Goal: Task Accomplishment & Management: Complete application form

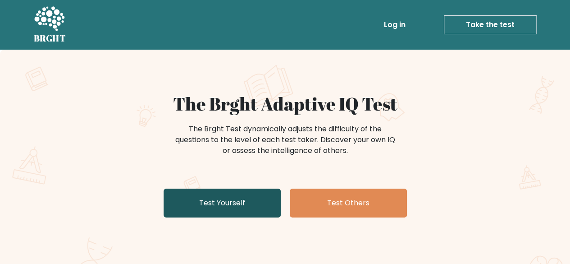
click at [218, 199] on link "Test Yourself" at bounding box center [222, 203] width 117 height 29
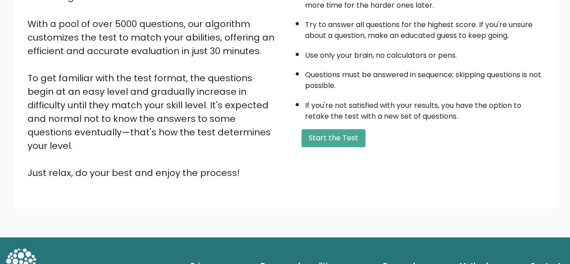
scroll to position [147, 0]
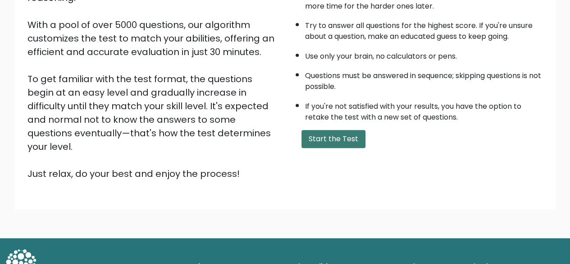
click at [331, 138] on button "Start the Test" at bounding box center [334, 139] width 64 height 18
click at [350, 134] on button "Start the Test" at bounding box center [334, 139] width 64 height 18
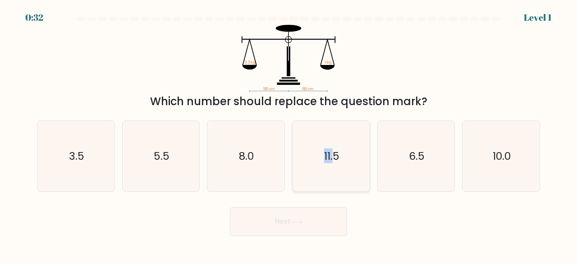
drag, startPoint x: 320, startPoint y: 161, endPoint x: 333, endPoint y: 152, distance: 15.3
click at [333, 152] on icon "11.5" at bounding box center [331, 156] width 71 height 71
click at [333, 152] on text "11.5" at bounding box center [331, 155] width 15 height 15
click at [289, 134] on input "d. 11.5" at bounding box center [289, 133] width 0 height 2
radio input "true"
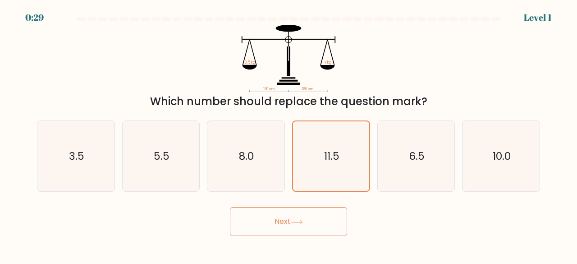
click at [305, 237] on body "0:29 Level 1" at bounding box center [288, 132] width 577 height 264
click at [306, 223] on button "Next" at bounding box center [288, 221] width 117 height 29
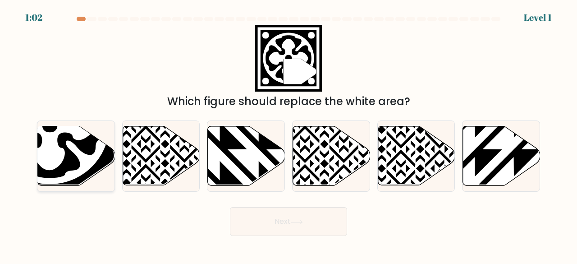
click at [69, 153] on icon at bounding box center [49, 125] width 106 height 106
click at [289, 134] on input "a." at bounding box center [289, 133] width 0 height 2
radio input "true"
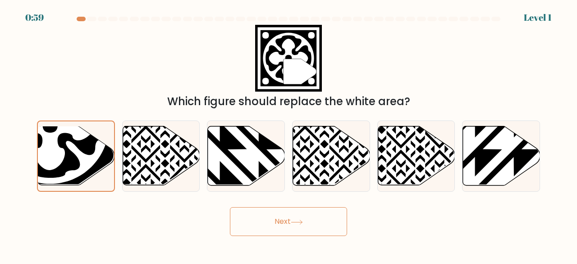
click at [268, 232] on button "Next" at bounding box center [288, 221] width 117 height 29
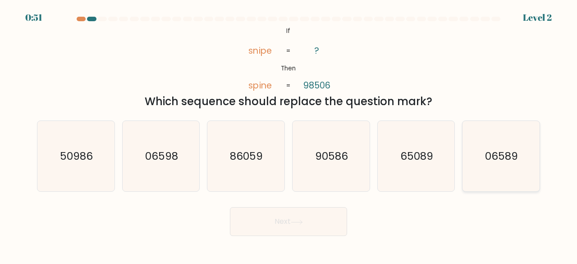
click at [517, 166] on icon "06589" at bounding box center [501, 156] width 71 height 71
click at [289, 134] on input "f. 06589" at bounding box center [289, 133] width 0 height 2
radio input "true"
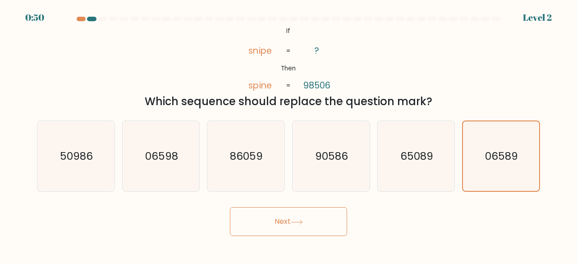
click at [331, 232] on button "Next" at bounding box center [288, 221] width 117 height 29
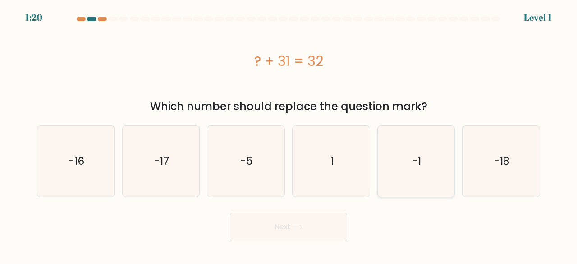
click at [408, 181] on icon "-1" at bounding box center [416, 161] width 71 height 71
click at [289, 134] on input "e. -1" at bounding box center [289, 133] width 0 height 2
radio input "true"
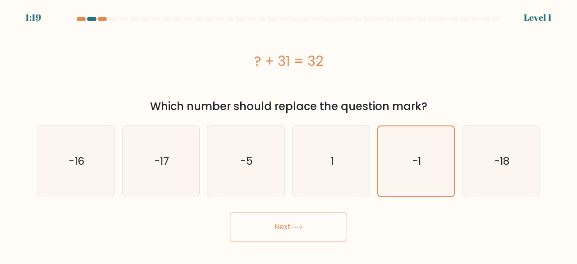
click at [326, 230] on button "Next" at bounding box center [288, 226] width 117 height 29
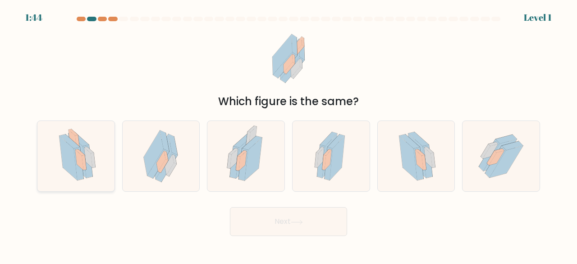
click at [99, 165] on icon at bounding box center [76, 156] width 50 height 71
click at [289, 134] on input "a." at bounding box center [289, 133] width 0 height 2
radio input "true"
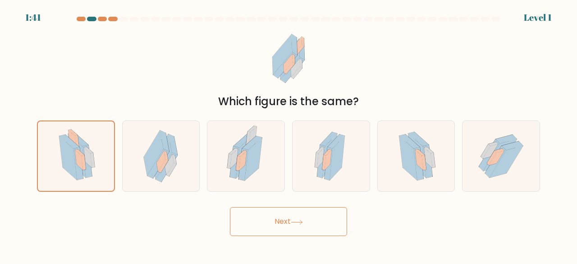
click at [262, 210] on button "Next" at bounding box center [288, 221] width 117 height 29
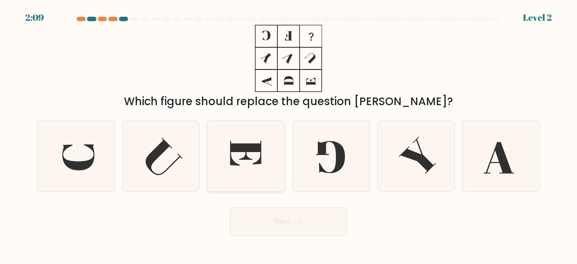
click at [255, 156] on icon at bounding box center [246, 156] width 71 height 71
click at [289, 134] on input "c." at bounding box center [289, 133] width 0 height 2
radio input "true"
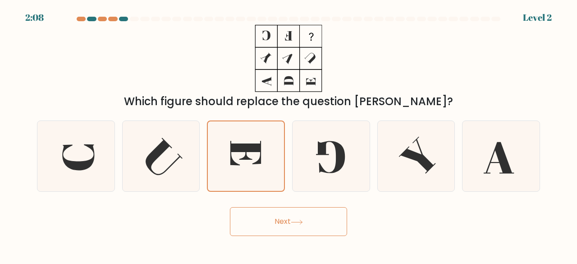
click at [285, 227] on button "Next" at bounding box center [288, 221] width 117 height 29
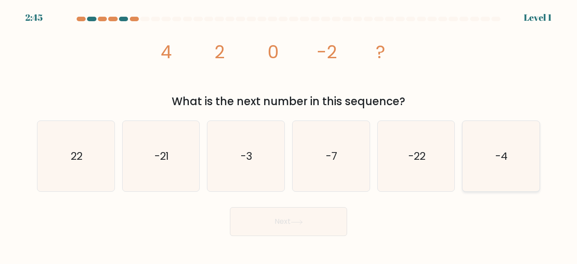
click at [511, 168] on icon "-4" at bounding box center [501, 156] width 71 height 71
click at [289, 134] on input "f. -4" at bounding box center [289, 133] width 0 height 2
radio input "true"
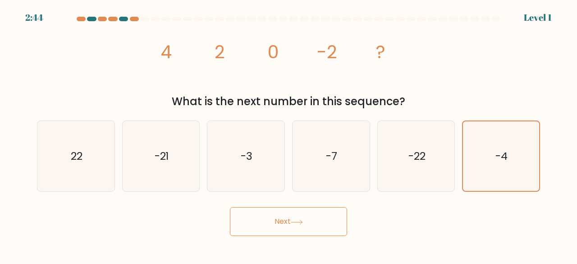
click at [274, 219] on button "Next" at bounding box center [288, 221] width 117 height 29
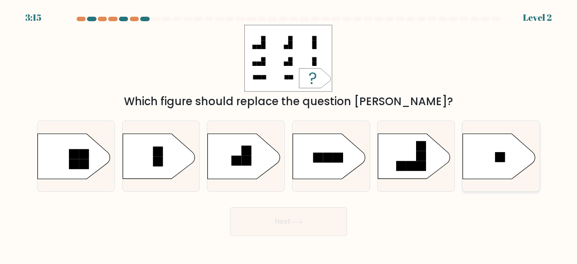
click at [474, 134] on icon at bounding box center [499, 155] width 72 height 45
click at [289, 134] on input "f." at bounding box center [289, 133] width 0 height 2
radio input "true"
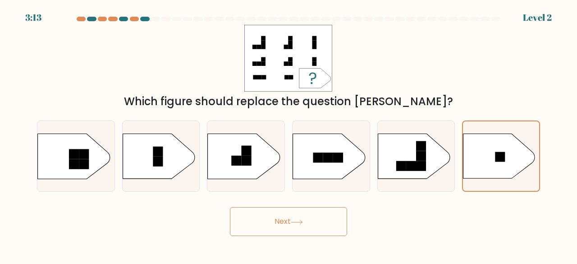
click at [299, 221] on icon at bounding box center [297, 222] width 12 height 5
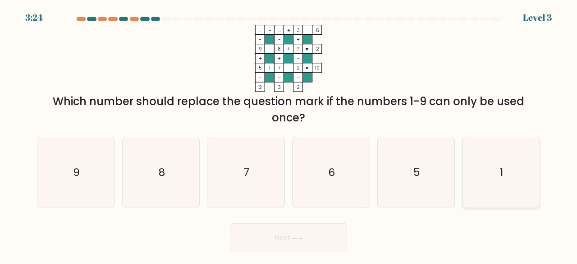
click at [522, 164] on icon "1" at bounding box center [501, 172] width 71 height 71
click at [289, 134] on input "f. 1" at bounding box center [289, 133] width 0 height 2
radio input "true"
click at [306, 246] on button "Next" at bounding box center [288, 237] width 117 height 29
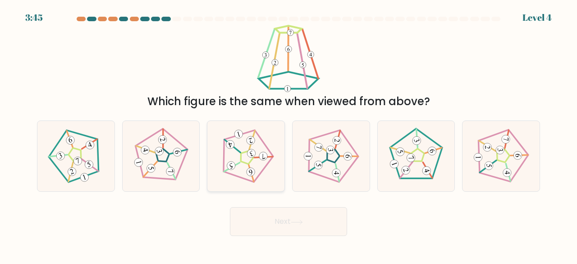
click at [271, 177] on icon at bounding box center [246, 156] width 56 height 56
click at [289, 134] on input "c." at bounding box center [289, 133] width 0 height 2
radio input "true"
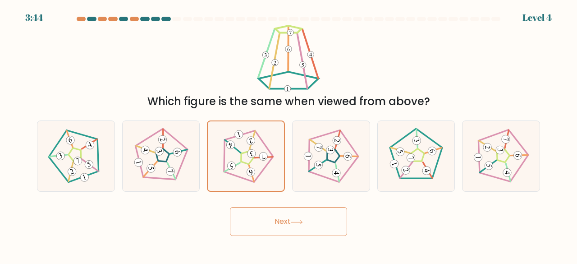
click at [280, 212] on button "Next" at bounding box center [288, 221] width 117 height 29
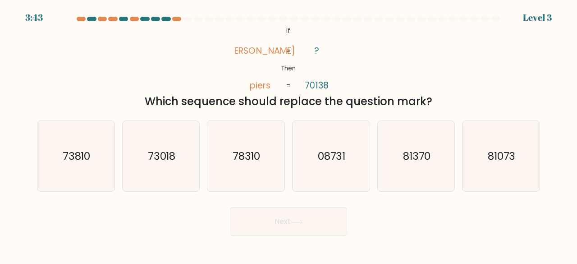
click at [280, 212] on button "Next" at bounding box center [288, 221] width 117 height 29
click at [278, 135] on icon "78310" at bounding box center [246, 156] width 71 height 71
click at [289, 134] on input "c. 78310" at bounding box center [289, 133] width 0 height 2
radio input "true"
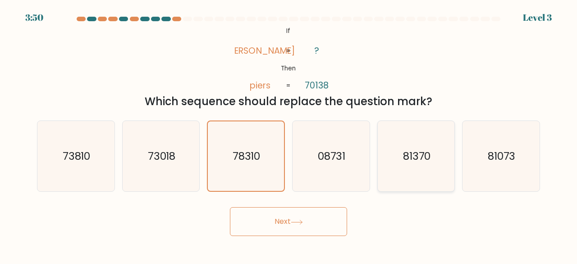
click at [401, 149] on icon "81370" at bounding box center [416, 156] width 71 height 71
click at [289, 134] on input "e. 81370" at bounding box center [289, 133] width 0 height 2
radio input "true"
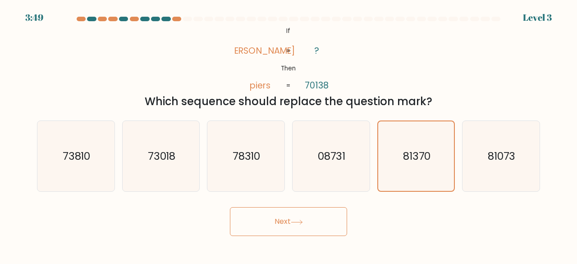
click at [323, 221] on button "Next" at bounding box center [288, 221] width 117 height 29
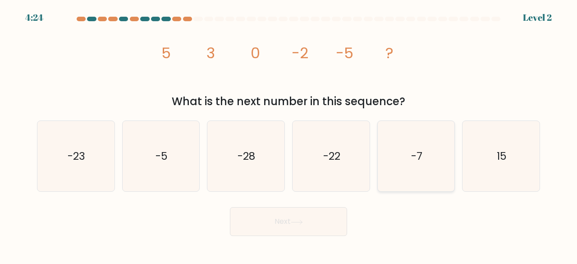
click at [428, 173] on icon "-7" at bounding box center [416, 156] width 71 height 71
click at [289, 134] on input "e. -7" at bounding box center [289, 133] width 0 height 2
radio input "true"
click at [327, 225] on button "Next" at bounding box center [288, 221] width 117 height 29
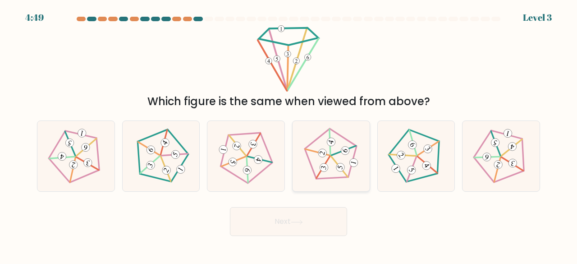
click at [330, 161] on icon at bounding box center [331, 156] width 56 height 56
click at [289, 134] on input "d." at bounding box center [289, 133] width 0 height 2
radio input "true"
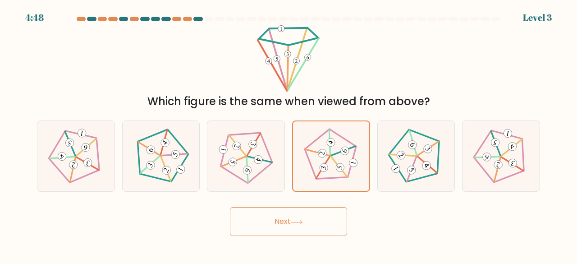
click at [282, 222] on button "Next" at bounding box center [288, 221] width 117 height 29
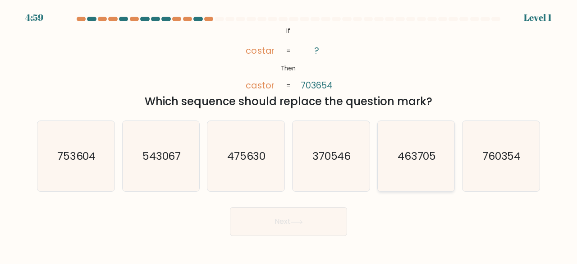
click at [420, 147] on icon "463705" at bounding box center [416, 156] width 71 height 71
click at [289, 134] on input "e. 463705" at bounding box center [289, 133] width 0 height 2
radio input "true"
click at [316, 227] on button "Next" at bounding box center [288, 221] width 117 height 29
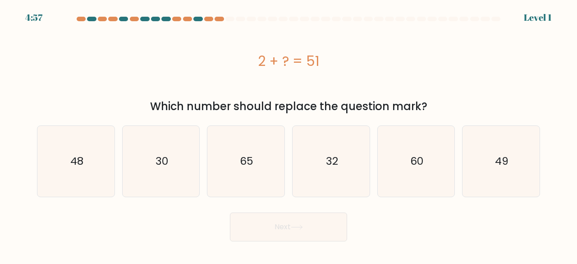
click at [316, 227] on button "Next" at bounding box center [288, 226] width 117 height 29
click at [485, 174] on icon "49" at bounding box center [501, 161] width 71 height 71
click at [289, 134] on input "f. 49" at bounding box center [289, 133] width 0 height 2
radio input "true"
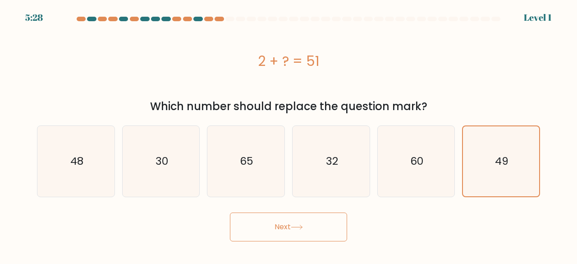
click at [327, 225] on button "Next" at bounding box center [288, 226] width 117 height 29
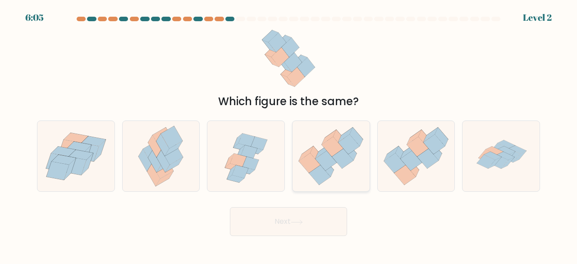
click at [323, 160] on icon at bounding box center [327, 161] width 22 height 20
click at [289, 134] on input "d." at bounding box center [289, 133] width 0 height 2
radio input "true"
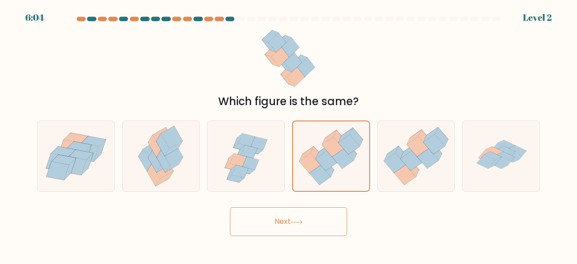
click at [289, 219] on button "Next" at bounding box center [288, 221] width 117 height 29
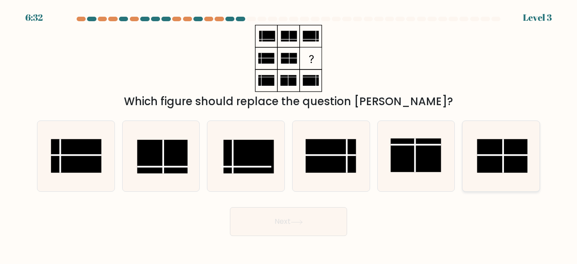
click at [491, 153] on rect at bounding box center [503, 156] width 51 height 34
click at [289, 134] on input "f." at bounding box center [289, 133] width 0 height 2
radio input "true"
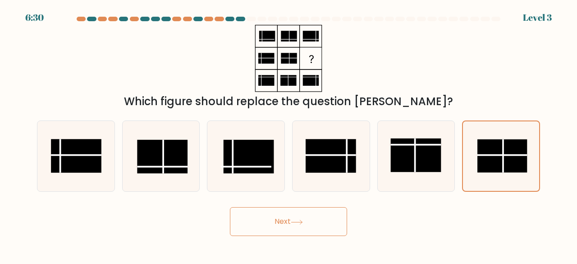
click at [313, 225] on button "Next" at bounding box center [288, 221] width 117 height 29
